Goal: Answer question/provide support: Share knowledge or assist other users

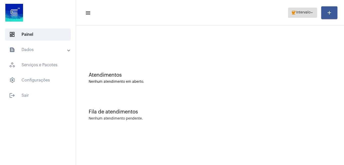
click at [297, 10] on span "coffee Intervalo arrow_drop_down" at bounding box center [302, 12] width 23 height 9
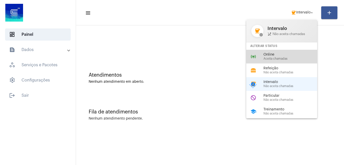
click at [277, 54] on span "Online" at bounding box center [293, 55] width 58 height 4
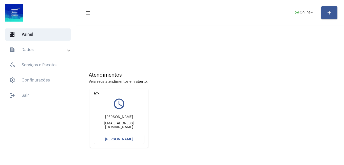
click at [119, 142] on button "[PERSON_NAME]" at bounding box center [119, 139] width 51 height 9
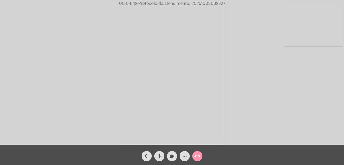
click at [173, 156] on mat-icon "videocam" at bounding box center [172, 156] width 6 height 6
click at [158, 156] on mat-icon "mic" at bounding box center [159, 156] width 6 height 6
click at [161, 156] on mat-icon "mic_off" at bounding box center [159, 156] width 6 height 6
click at [171, 154] on mat-icon "videocam_off" at bounding box center [172, 156] width 6 height 6
drag, startPoint x: 190, startPoint y: 3, endPoint x: 225, endPoint y: 4, distance: 35.0
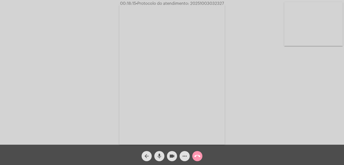
click at [225, 4] on span "00:18:15 • Protocolo do atendimento: 20251003032327" at bounding box center [172, 3] width 108 height 5
copy span "20251003032327"
click at [186, 155] on mat-icon "more_horiz" at bounding box center [185, 156] width 6 height 6
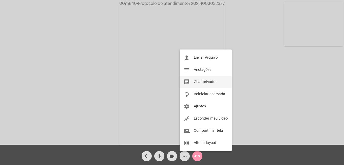
click at [206, 82] on span "Chat privado" at bounding box center [205, 82] width 22 height 4
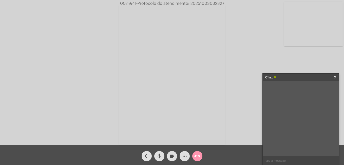
click at [279, 160] on input "text" at bounding box center [301, 160] width 76 height 9
paste input "20251003032327"
type input "20251003032327"
click at [173, 156] on mat-icon "videocam" at bounding box center [172, 156] width 6 height 6
click at [195, 157] on mat-icon "call_end" at bounding box center [197, 156] width 6 height 6
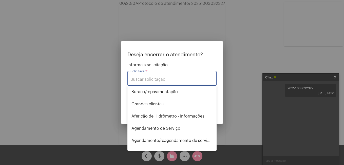
click at [157, 80] on input "Solicitação *" at bounding box center [172, 79] width 83 height 5
click at [174, 117] on span "Aferição de Hidrômetro - Informações" at bounding box center [172, 116] width 81 height 12
type input "Aferição de Hidrômetro - Informações"
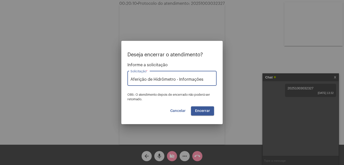
click at [203, 111] on span "Encerrar" at bounding box center [202, 111] width 15 height 4
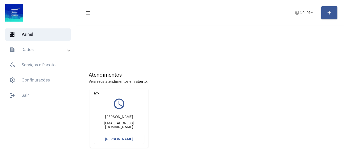
click at [118, 137] on button "[PERSON_NAME]" at bounding box center [119, 139] width 51 height 9
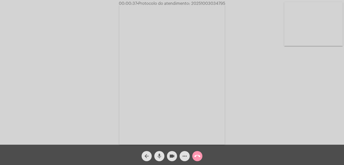
click at [159, 157] on mat-icon "mic" at bounding box center [159, 156] width 6 height 6
click at [173, 156] on mat-icon "videocam" at bounding box center [172, 156] width 6 height 6
click at [159, 155] on mat-icon "mic_off" at bounding box center [159, 156] width 6 height 6
click at [174, 157] on mat-icon "videocam_off" at bounding box center [172, 156] width 6 height 6
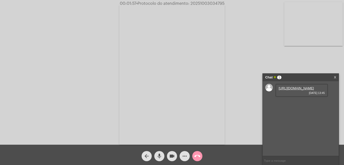
click at [295, 90] on link "[URL][DOMAIN_NAME]" at bounding box center [296, 88] width 35 height 4
click at [284, 104] on link "[URL][DOMAIN_NAME]" at bounding box center [296, 103] width 35 height 4
click at [300, 119] on link "[URL][DOMAIN_NAME]" at bounding box center [296, 117] width 35 height 4
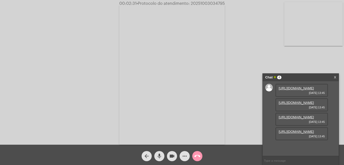
scroll to position [30, 0]
click at [286, 133] on link "[URL][DOMAIN_NAME]" at bounding box center [296, 132] width 35 height 4
click at [157, 156] on mat-icon "mic" at bounding box center [159, 156] width 6 height 6
click at [172, 156] on mat-icon "videocam" at bounding box center [172, 156] width 6 height 6
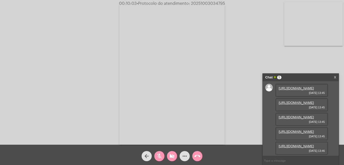
click at [159, 157] on mat-icon "mic_off" at bounding box center [159, 156] width 6 height 6
click at [171, 155] on mat-icon "videocam_off" at bounding box center [172, 156] width 6 height 6
click at [158, 155] on mat-icon "mic" at bounding box center [159, 156] width 6 height 6
click at [172, 155] on mat-icon "videocam" at bounding box center [172, 156] width 6 height 6
click at [160, 156] on mat-icon "mic_off" at bounding box center [159, 156] width 6 height 6
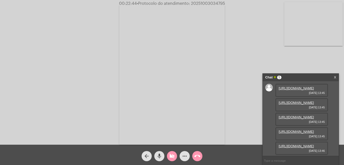
click at [160, 157] on mat-icon "mic" at bounding box center [159, 156] width 6 height 6
click at [162, 157] on mat-icon "mic_off" at bounding box center [159, 156] width 6 height 6
drag, startPoint x: 190, startPoint y: 4, endPoint x: 224, endPoint y: 5, distance: 33.5
click at [224, 5] on span "• Protocolo do atendimento: 20251003034795" at bounding box center [180, 4] width 88 height 4
copy span "20251003034795"
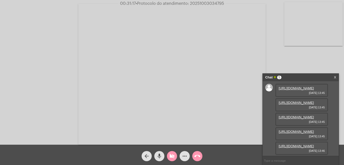
drag, startPoint x: 285, startPoint y: 158, endPoint x: 282, endPoint y: 163, distance: 5.8
click at [285, 158] on input "text" at bounding box center [301, 160] width 76 height 9
click at [281, 161] on input "text" at bounding box center [301, 160] width 76 height 9
paste input "20251003034795"
type input "20251003034795"
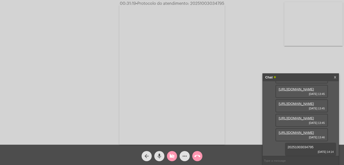
scroll to position [70, 0]
click at [174, 156] on mat-icon "videocam_off" at bounding box center [172, 156] width 6 height 6
click at [186, 157] on mat-icon "more_horiz" at bounding box center [185, 156] width 6 height 6
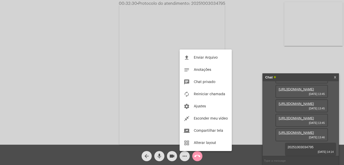
click at [175, 156] on div at bounding box center [172, 82] width 344 height 165
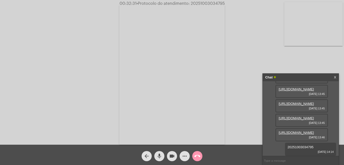
click at [173, 156] on mat-icon "videocam" at bounding box center [172, 156] width 6 height 6
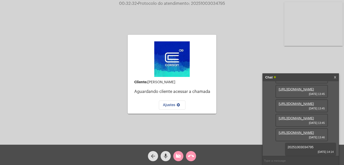
click at [185, 156] on div "call_end" at bounding box center [191, 154] width 13 height 13
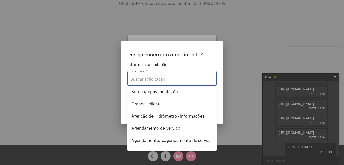
click at [152, 79] on input "Solicitação *" at bounding box center [172, 79] width 83 height 5
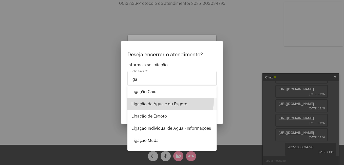
click at [158, 100] on span "Ligação de Água e ou Esgoto" at bounding box center [172, 104] width 81 height 12
type input "Ligação de Água e ou Esgoto"
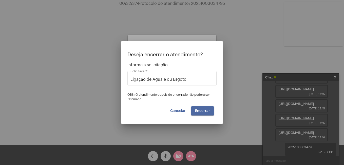
click at [204, 111] on span "Encerrar" at bounding box center [202, 111] width 15 height 4
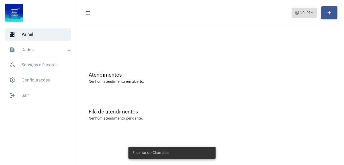
click at [308, 14] on span "Online" at bounding box center [305, 13] width 11 height 4
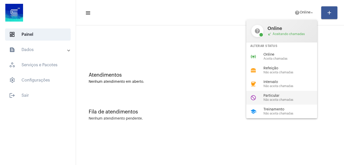
click at [277, 94] on span "Particular" at bounding box center [293, 96] width 58 height 4
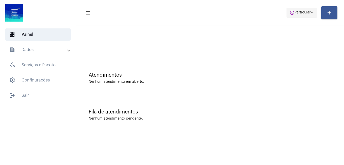
click at [295, 15] on span "do_not_disturb Particular arrow_drop_down" at bounding box center [302, 12] width 25 height 9
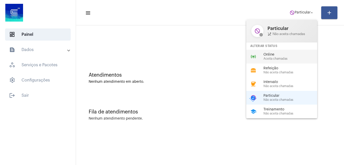
click at [276, 53] on span "Online" at bounding box center [293, 55] width 58 height 4
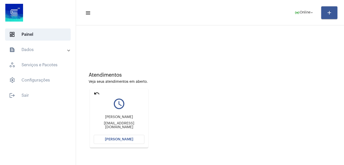
click at [111, 139] on span "[PERSON_NAME]" at bounding box center [119, 139] width 28 height 4
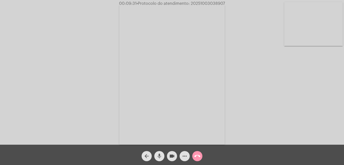
click at [158, 157] on mat-icon "mic" at bounding box center [159, 156] width 6 height 6
click at [169, 158] on mat-icon "videocam" at bounding box center [172, 156] width 6 height 6
click at [160, 155] on mat-icon "mic_off" at bounding box center [159, 156] width 6 height 6
click at [159, 157] on mat-icon "mic" at bounding box center [159, 156] width 6 height 6
click at [159, 155] on mat-icon "mic_off" at bounding box center [159, 156] width 6 height 6
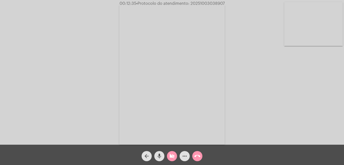
click at [160, 156] on mat-icon "mic" at bounding box center [159, 156] width 6 height 6
click at [155, 158] on button "mic_off" at bounding box center [159, 156] width 10 height 10
click at [174, 158] on mat-icon "videocam_off" at bounding box center [172, 156] width 6 height 6
drag, startPoint x: 191, startPoint y: 3, endPoint x: 232, endPoint y: 4, distance: 40.6
click at [232, 4] on div "00:17:43 • Protocolo do atendimento: 20251003038907" at bounding box center [172, 3] width 344 height 5
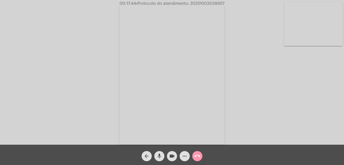
copy span "20251003038907"
click at [185, 156] on mat-icon "more_horiz" at bounding box center [185, 156] width 6 height 6
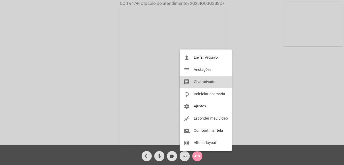
click at [199, 82] on span "Chat privado" at bounding box center [205, 82] width 22 height 4
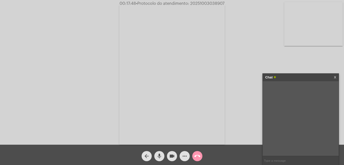
click at [272, 157] on input "text" at bounding box center [301, 160] width 76 height 9
paste input "20251003038907"
type input "20251003038907"
click at [171, 156] on mat-icon "videocam" at bounding box center [172, 156] width 6 height 6
click at [199, 156] on mat-icon "call_end" at bounding box center [197, 156] width 6 height 6
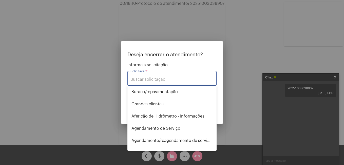
click at [144, 79] on input "Solicitação *" at bounding box center [172, 79] width 83 height 5
drag, startPoint x: 144, startPoint y: 78, endPoint x: 103, endPoint y: 81, distance: 40.7
click at [103, 81] on div "Deseja encerrar o atendimento? Informe a solicitação info Solicitação * OBS: O …" at bounding box center [172, 82] width 344 height 165
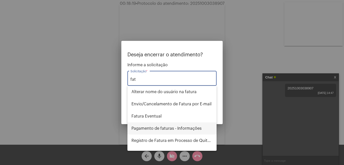
click at [149, 130] on span "Pagamento de faturas - Informações" at bounding box center [172, 128] width 81 height 12
type input "Pagamento de faturas - Informações"
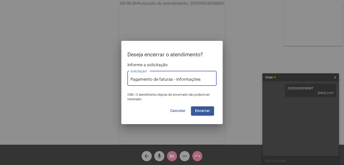
click at [205, 111] on span "Encerrar" at bounding box center [202, 111] width 15 height 4
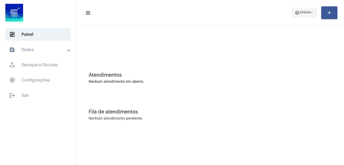
click at [297, 12] on mat-icon "help" at bounding box center [297, 12] width 5 height 5
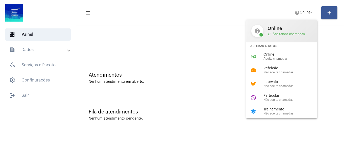
click at [275, 35] on span "call_received Aceitando chamadas" at bounding box center [290, 34] width 45 height 4
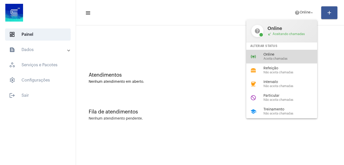
click at [267, 54] on span "Online" at bounding box center [293, 55] width 58 height 4
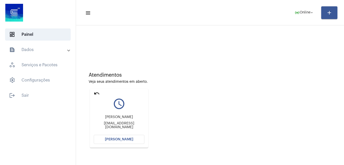
click at [116, 140] on span "[PERSON_NAME]" at bounding box center [119, 139] width 28 height 4
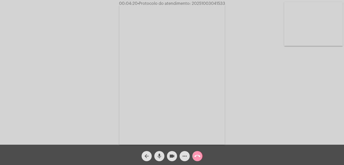
drag, startPoint x: 191, startPoint y: 4, endPoint x: 227, endPoint y: 5, distance: 36.5
click at [227, 5] on div "00:04:20 • Protocolo do atendimento: 20251003041533" at bounding box center [172, 3] width 344 height 5
copy span "20251003041533"
click at [185, 159] on mat-icon "more_horiz" at bounding box center [185, 156] width 6 height 6
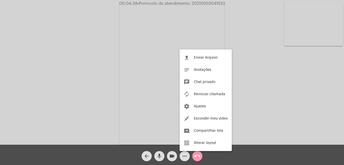
click at [174, 156] on div at bounding box center [172, 82] width 344 height 165
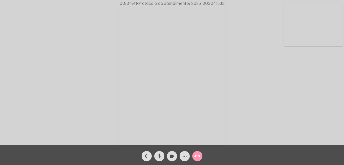
click at [196, 156] on mat-icon "call_end" at bounding box center [197, 156] width 6 height 6
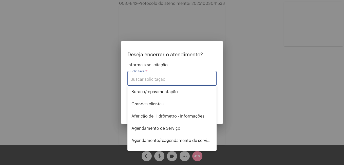
click at [146, 79] on input "Solicitação *" at bounding box center [172, 79] width 83 height 5
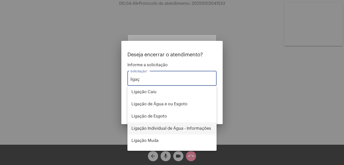
click at [164, 125] on span "Ligação Individual de Água - Informações" at bounding box center [172, 128] width 81 height 12
type input "Ligação Individual de Água - Informações"
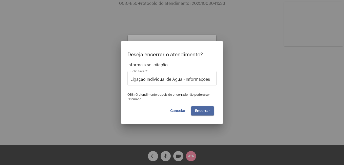
click at [207, 112] on span "Encerrar" at bounding box center [202, 111] width 15 height 4
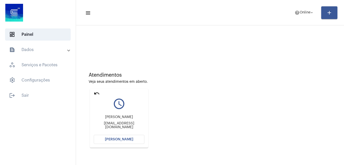
click at [109, 141] on span "[PERSON_NAME]" at bounding box center [119, 139] width 28 height 4
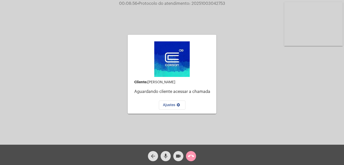
click at [100, 72] on div "Cliente: [PERSON_NAME] cliente acessar a chamada Ajustes settings Acessando Câm…" at bounding box center [172, 73] width 343 height 145
drag, startPoint x: 192, startPoint y: 3, endPoint x: 225, endPoint y: 5, distance: 33.3
click at [225, 5] on span "• Protocolo do atendimento: 20251003042753" at bounding box center [181, 4] width 88 height 4
copy span "20251003042753"
click at [191, 155] on mat-icon "call_end" at bounding box center [191, 156] width 6 height 6
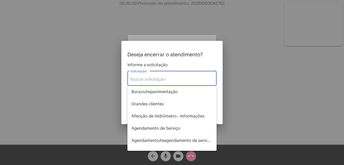
click at [139, 78] on input "Solicitação *" at bounding box center [172, 79] width 83 height 5
type input "c"
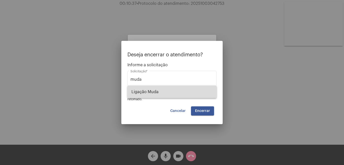
click at [145, 92] on span "Ligação Muda" at bounding box center [172, 92] width 81 height 12
type input "Ligação Muda"
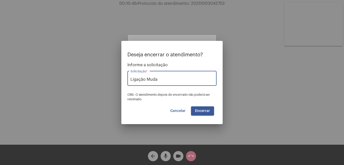
click at [207, 111] on span "Encerrar" at bounding box center [202, 111] width 15 height 4
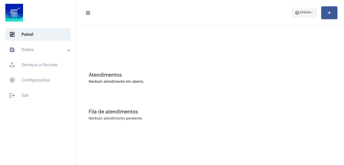
click at [301, 13] on span "Online" at bounding box center [305, 13] width 11 height 4
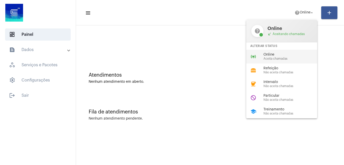
click at [282, 57] on span "Aceita chamadas" at bounding box center [293, 58] width 58 height 3
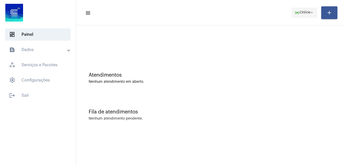
click at [295, 13] on mat-icon "online_prediction" at bounding box center [297, 12] width 5 height 5
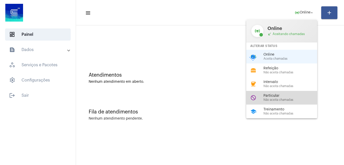
click at [270, 97] on span "Particular" at bounding box center [293, 96] width 58 height 4
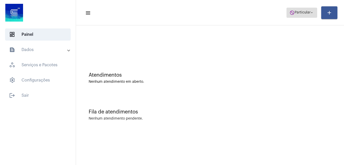
click at [299, 14] on span "Particular" at bounding box center [303, 13] width 16 height 4
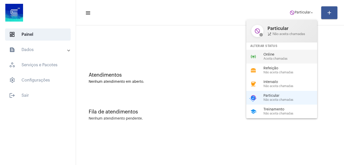
click at [274, 55] on span "Online" at bounding box center [293, 55] width 58 height 4
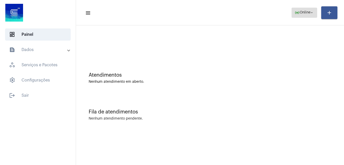
click at [292, 13] on button "online_prediction Online arrow_drop_down" at bounding box center [305, 13] width 26 height 10
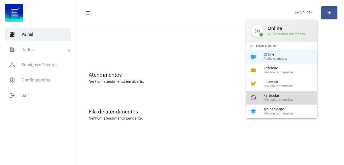
click at [269, 94] on span "Particular" at bounding box center [293, 96] width 58 height 4
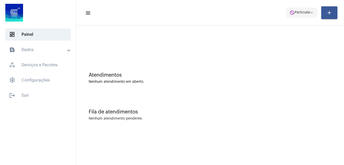
click at [298, 10] on span "do_not_disturb Particular arrow_drop_down" at bounding box center [302, 12] width 25 height 9
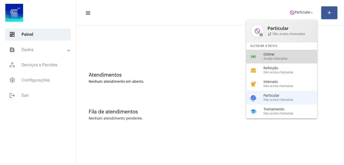
click at [273, 54] on span "Online" at bounding box center [293, 55] width 58 height 4
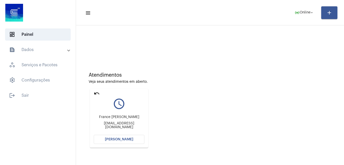
click at [117, 138] on span "[PERSON_NAME]" at bounding box center [119, 139] width 28 height 4
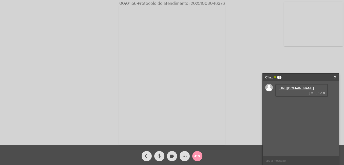
click at [299, 90] on link "[URL][DOMAIN_NAME]" at bounding box center [296, 88] width 35 height 4
click at [158, 152] on span "mic" at bounding box center [159, 156] width 6 height 10
click at [172, 155] on mat-icon "videocam" at bounding box center [172, 156] width 6 height 6
click at [158, 153] on mat-icon "mic_off" at bounding box center [159, 156] width 6 height 6
click at [158, 157] on mat-icon "mic" at bounding box center [159, 156] width 6 height 6
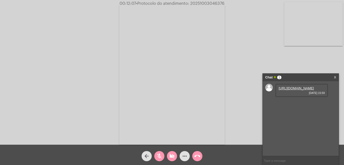
click at [159, 155] on mat-icon "mic_off" at bounding box center [159, 156] width 6 height 6
click at [172, 156] on mat-icon "videocam_off" at bounding box center [172, 156] width 6 height 6
click at [283, 90] on link "[URL][DOMAIN_NAME]" at bounding box center [296, 88] width 35 height 4
drag, startPoint x: 191, startPoint y: 4, endPoint x: 224, endPoint y: 5, distance: 33.0
click at [224, 5] on span "• Protocolo do atendimento: 20251003046376" at bounding box center [180, 4] width 88 height 4
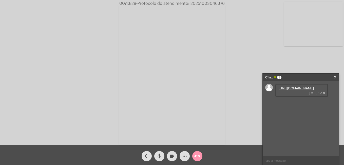
copy span "20251003046376"
click at [185, 154] on mat-icon "more_horiz" at bounding box center [185, 156] width 6 height 6
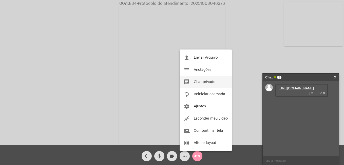
click at [201, 81] on span "Chat privado" at bounding box center [205, 82] width 22 height 4
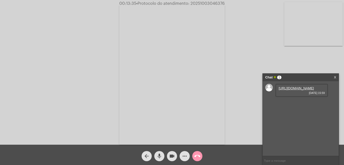
click at [272, 159] on input "text" at bounding box center [301, 160] width 76 height 9
paste input "20251003046376"
type input "20251003046376"
click at [171, 153] on mat-icon "videocam" at bounding box center [172, 156] width 6 height 6
click at [200, 157] on mat-icon "call_end" at bounding box center [197, 156] width 6 height 6
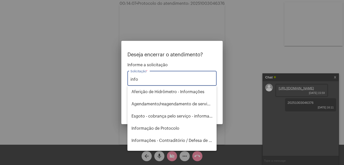
drag, startPoint x: 142, startPoint y: 79, endPoint x: 100, endPoint y: 76, distance: 42.7
click at [100, 76] on div "Deseja encerrar o atendimento? Informe a solicitação info Solicitação * OBS: O …" at bounding box center [172, 82] width 344 height 165
type input "fatu"
